Goal: Navigation & Orientation: Find specific page/section

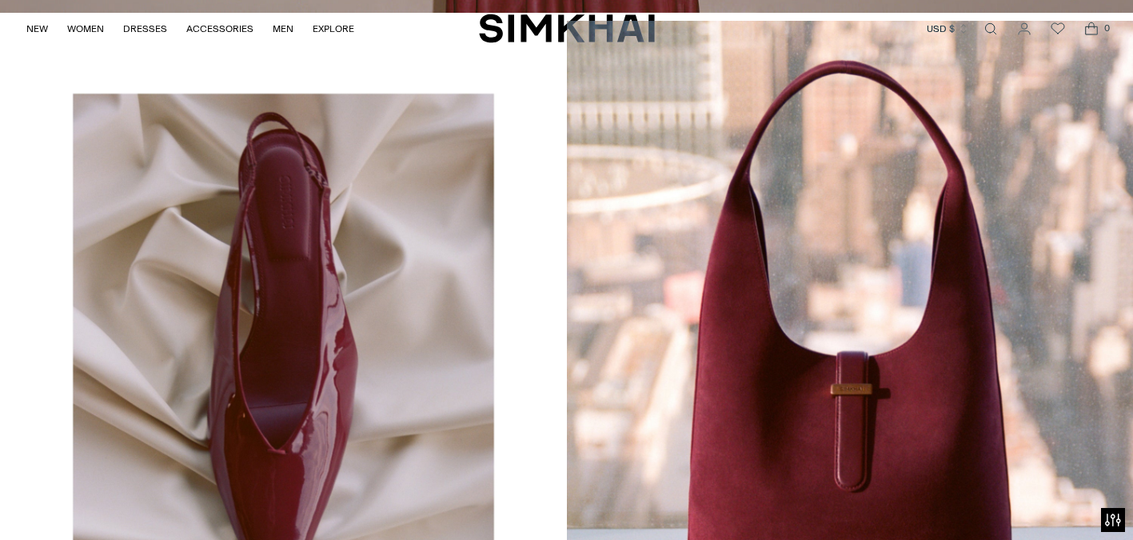
scroll to position [4221, 0]
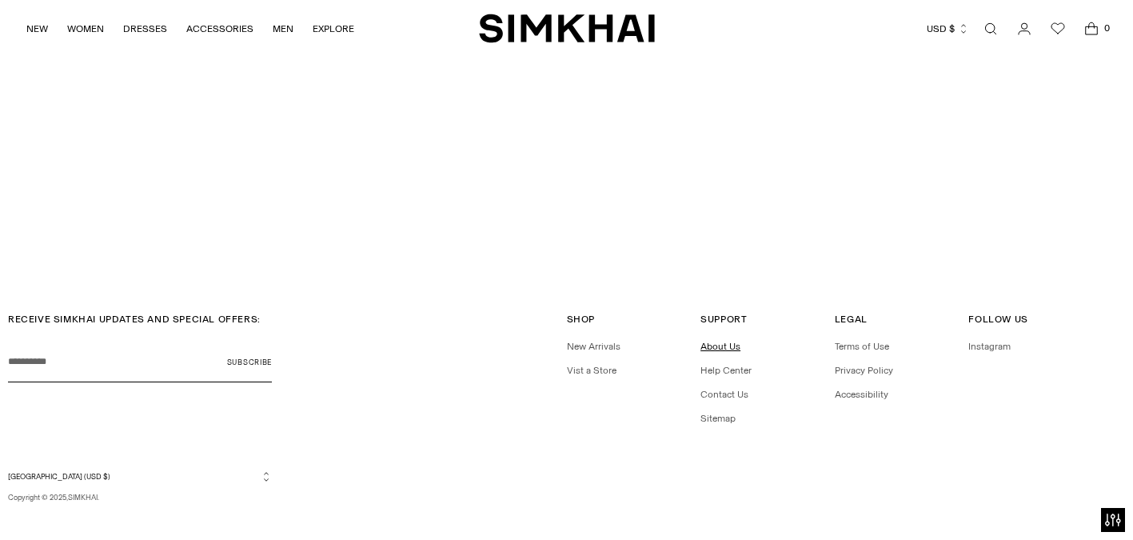
click at [724, 341] on link "About Us" at bounding box center [720, 346] width 40 height 11
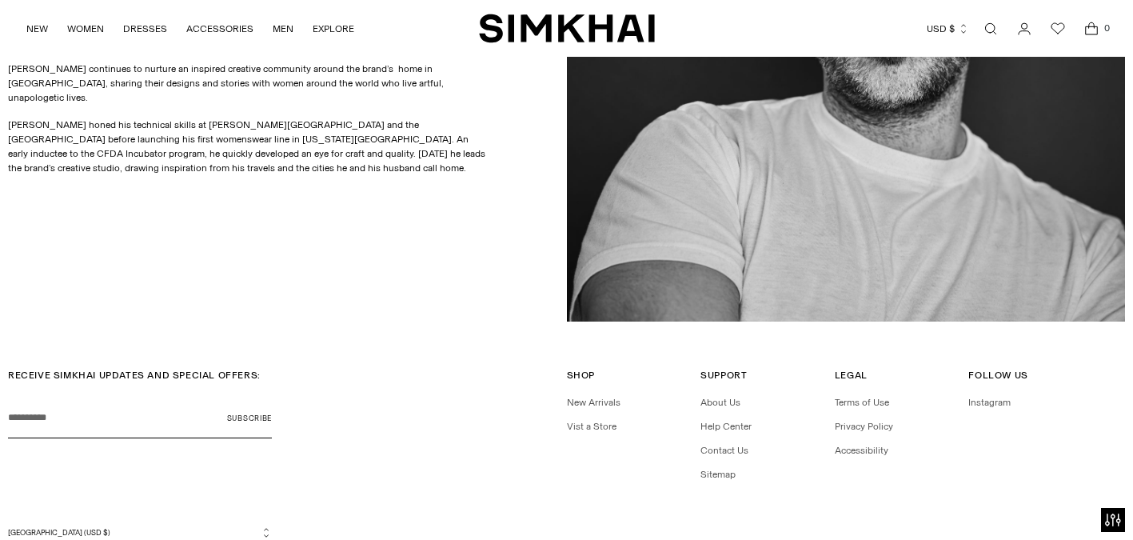
scroll to position [1048, 0]
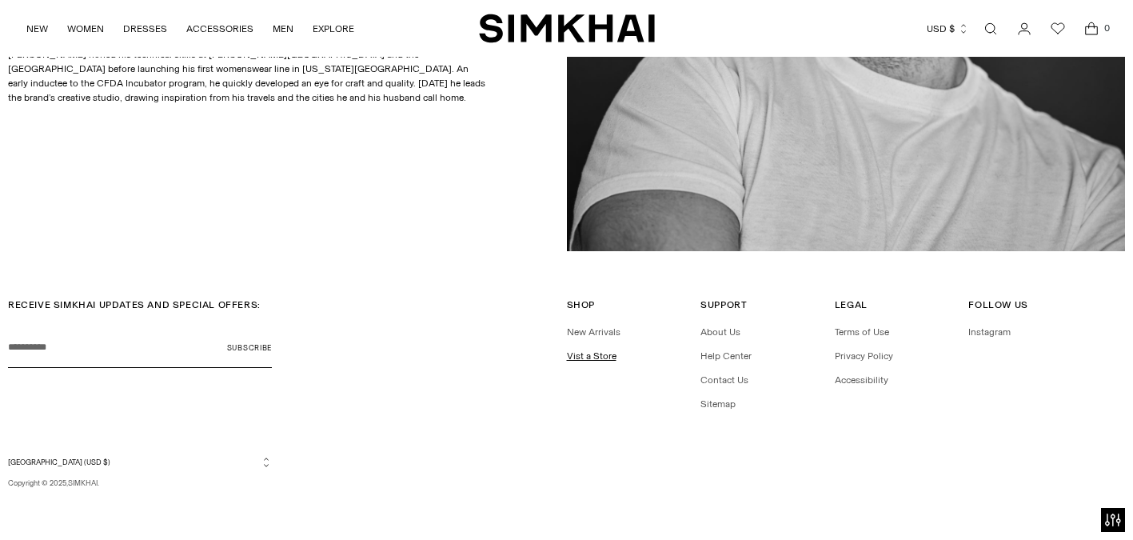
click at [597, 355] on link "Vist a Store" at bounding box center [592, 355] width 50 height 11
